Goal: Navigation & Orientation: Find specific page/section

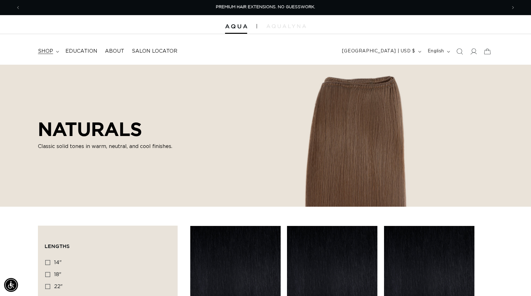
click at [50, 54] on span "shop" at bounding box center [45, 51] width 15 height 7
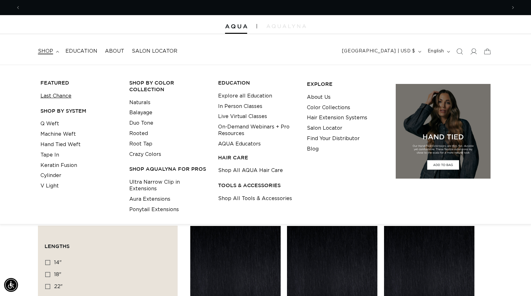
scroll to position [0, 486]
click at [54, 124] on link "Q Weft" at bounding box center [49, 124] width 19 height 10
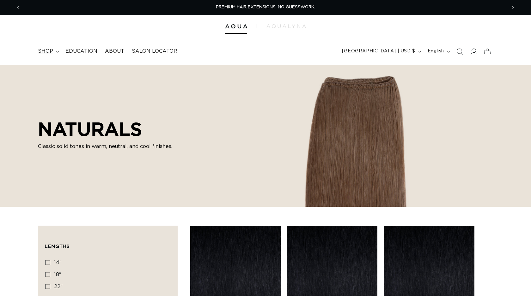
click at [50, 47] on summary "shop" at bounding box center [47, 51] width 27 height 14
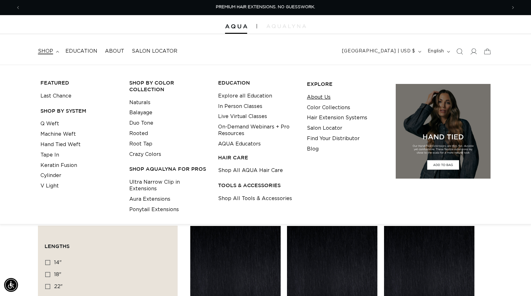
click at [328, 97] on link "About Us" at bounding box center [319, 97] width 24 height 10
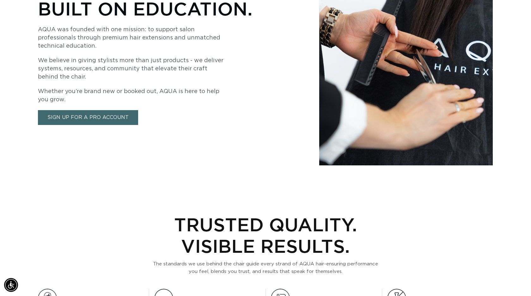
scroll to position [24, 0]
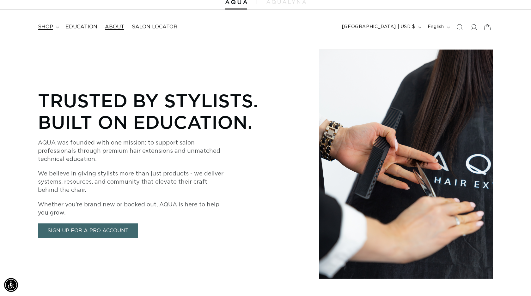
click at [51, 28] on span "shop" at bounding box center [45, 27] width 15 height 7
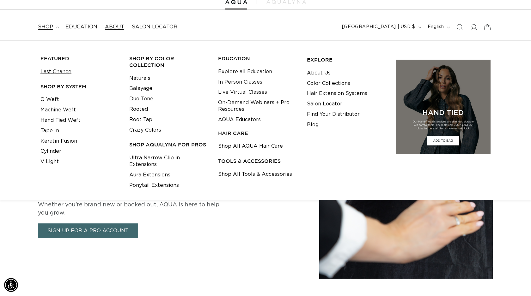
click at [53, 70] on link "Last Chance" at bounding box center [55, 72] width 31 height 10
